Goal: Obtain resource: Download file/media

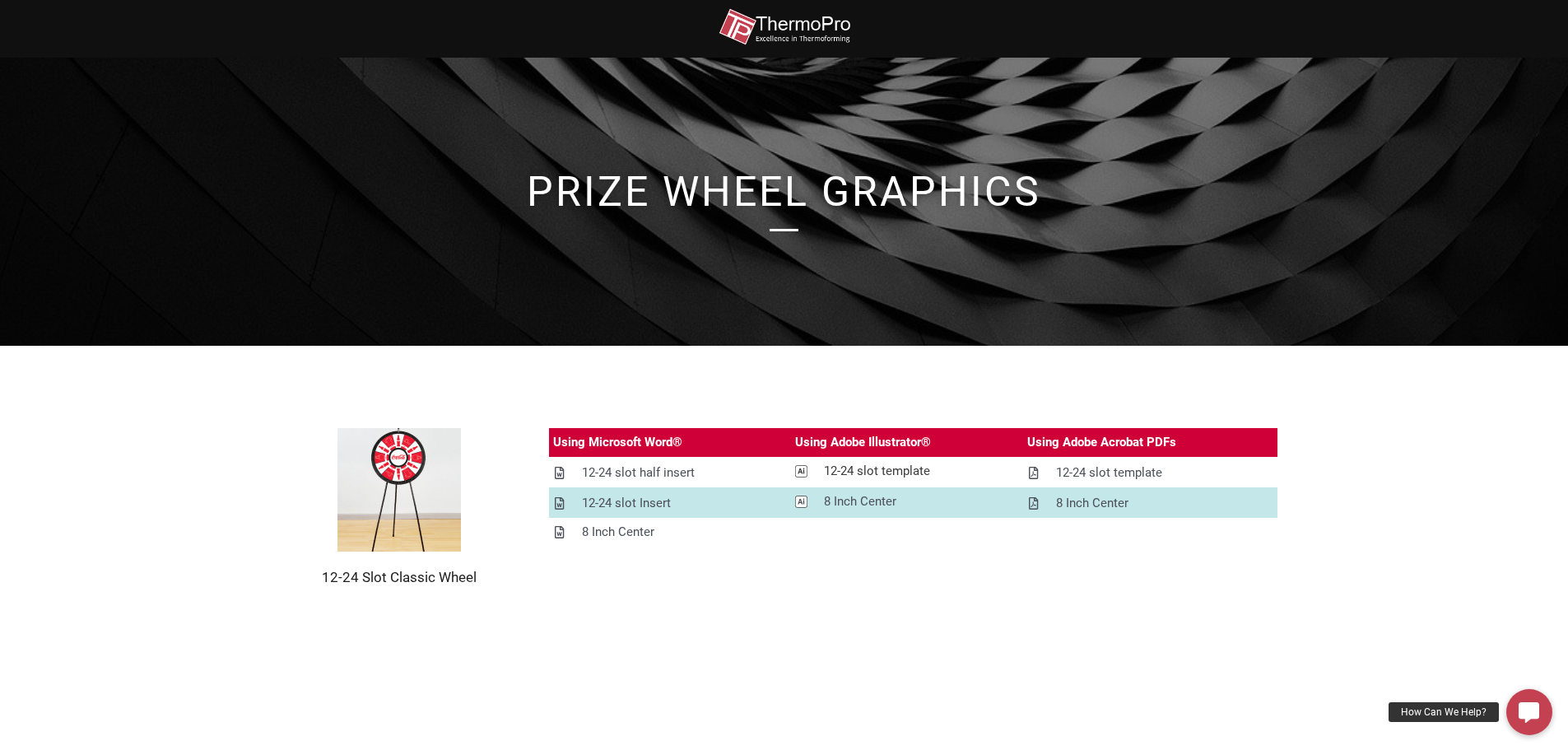
click at [860, 472] on div "12-24 slot template" at bounding box center [877, 471] width 106 height 21
click at [670, 470] on div "12-24 slot half insert" at bounding box center [637, 472] width 112 height 21
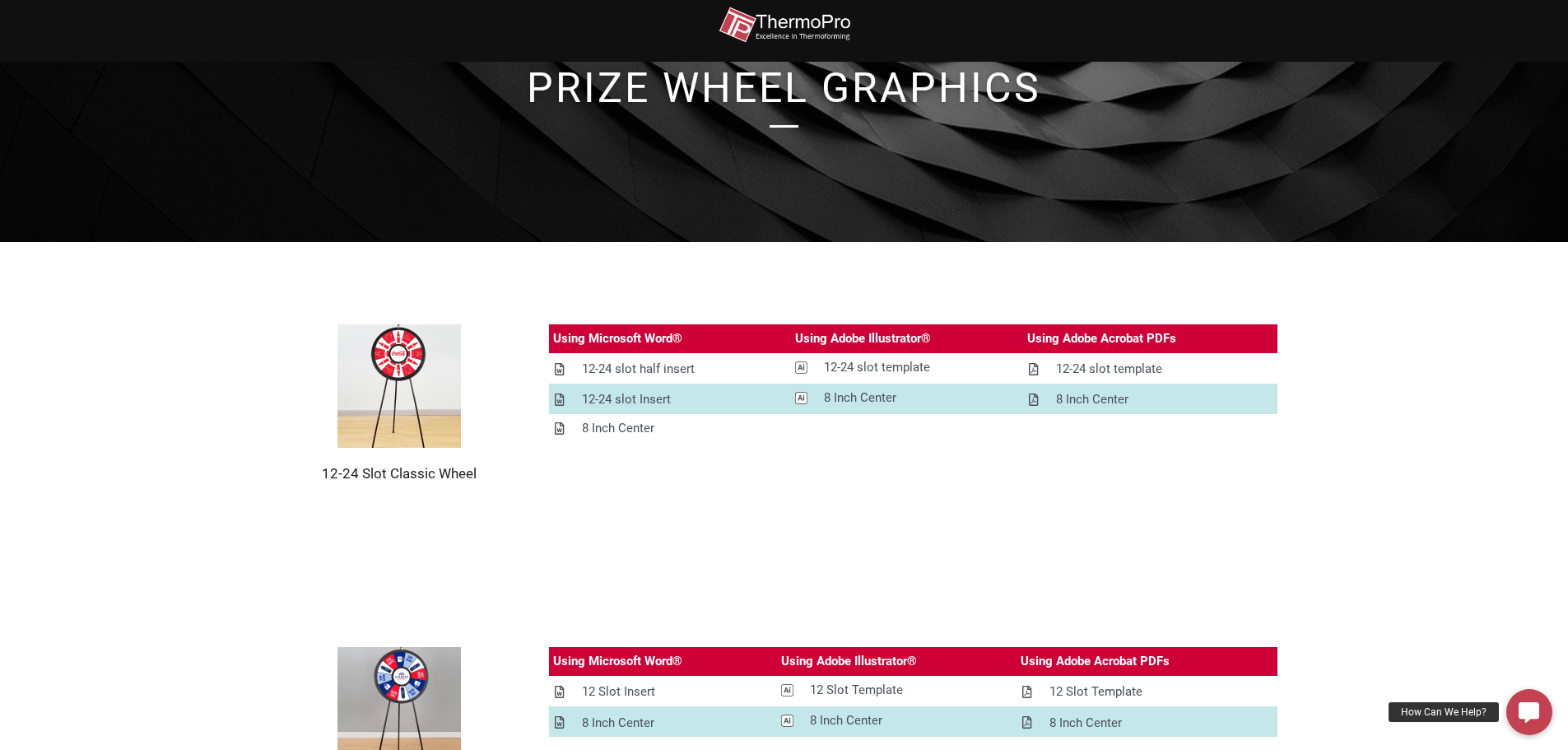
scroll to position [165, 0]
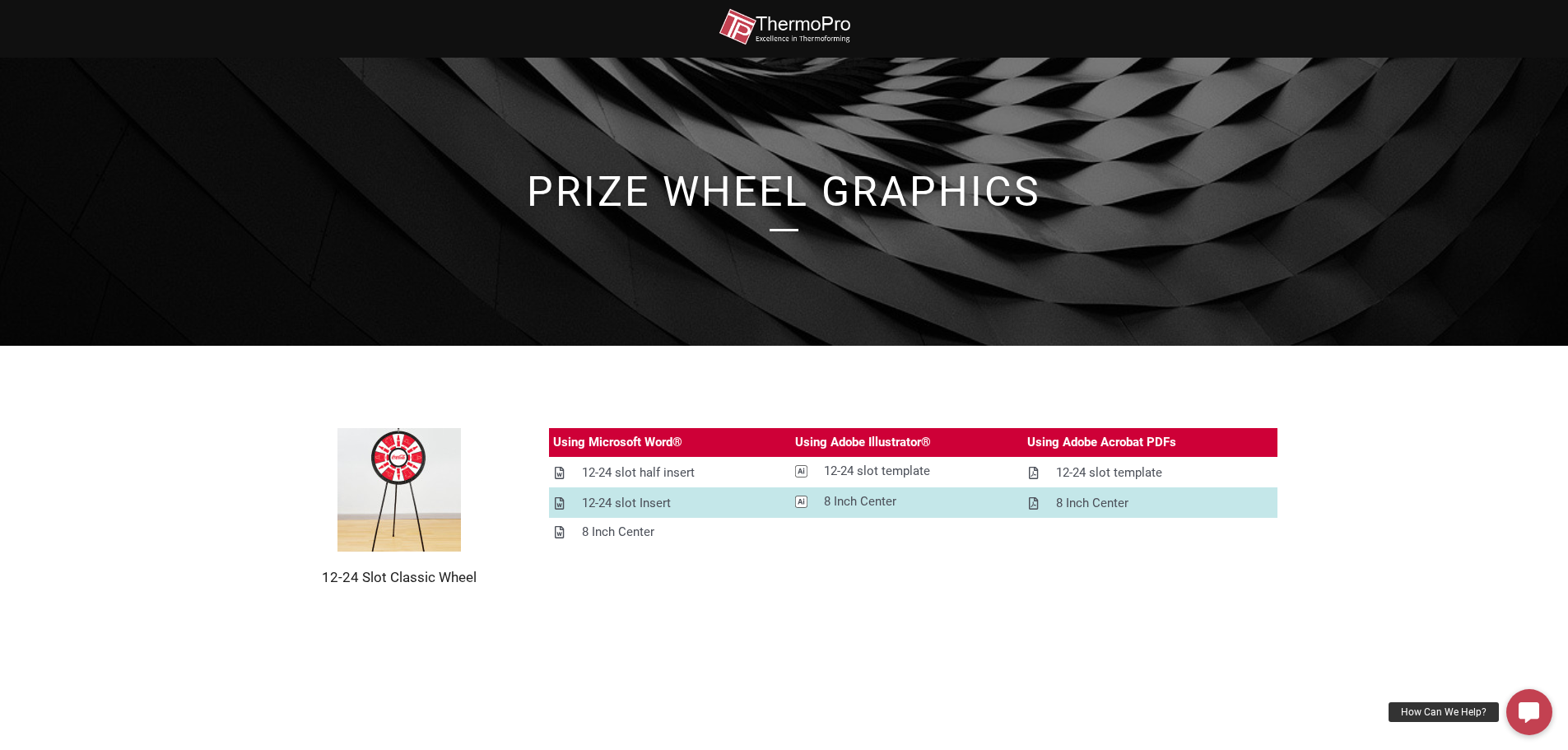
click at [397, 460] on img at bounding box center [398, 489] width 123 height 123
click at [798, 24] on img at bounding box center [784, 26] width 131 height 37
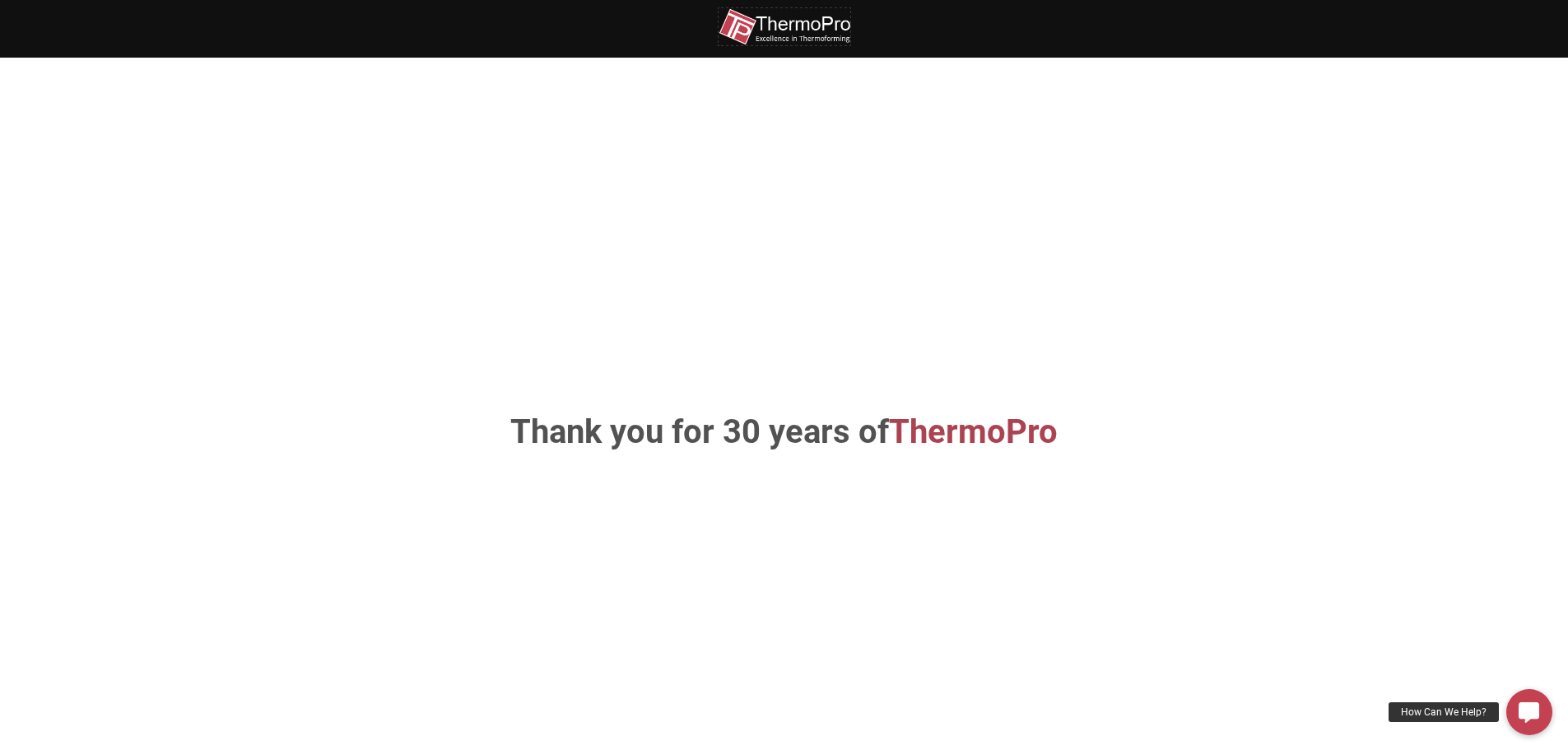
click at [798, 24] on img at bounding box center [784, 26] width 131 height 37
